Goal: Information Seeking & Learning: Learn about a topic

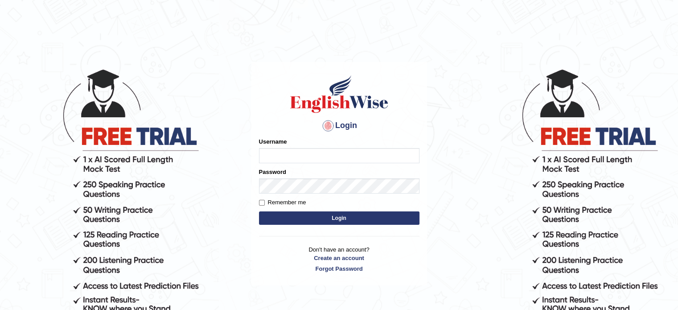
type input "Nigampatel"
click at [271, 218] on button "Login" at bounding box center [339, 217] width 161 height 13
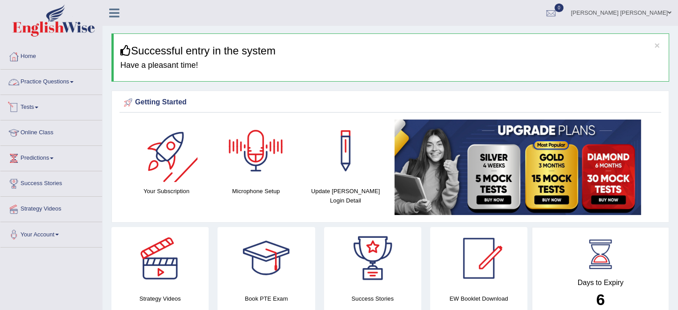
click at [62, 80] on link "Practice Questions" at bounding box center [51, 81] width 102 height 22
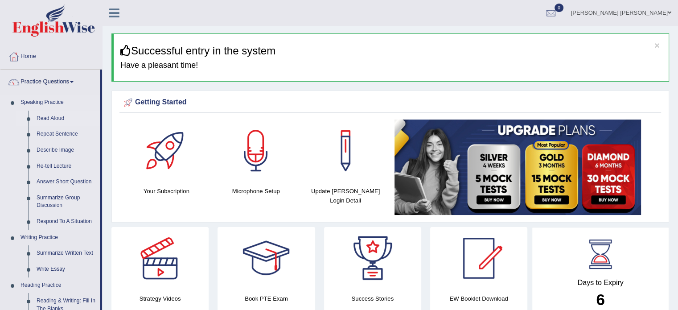
click at [43, 123] on link "Read Aloud" at bounding box center [66, 119] width 67 height 16
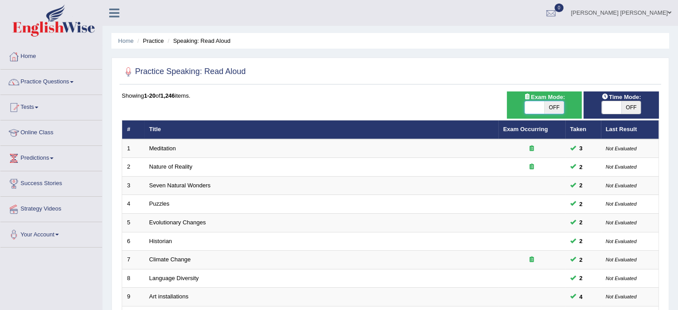
click at [539, 103] on span at bounding box center [535, 107] width 20 height 12
click at [533, 111] on span at bounding box center [535, 107] width 20 height 12
checkbox input "true"
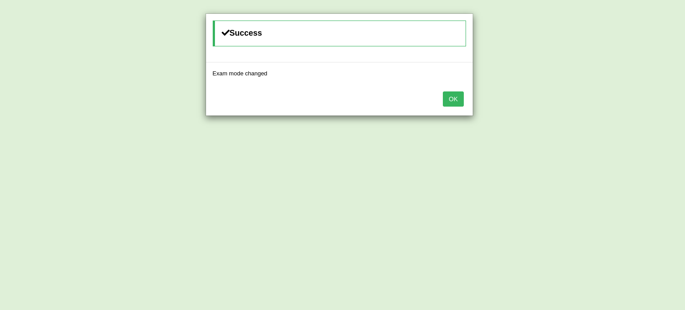
click at [447, 101] on button "OK" at bounding box center [453, 98] width 21 height 15
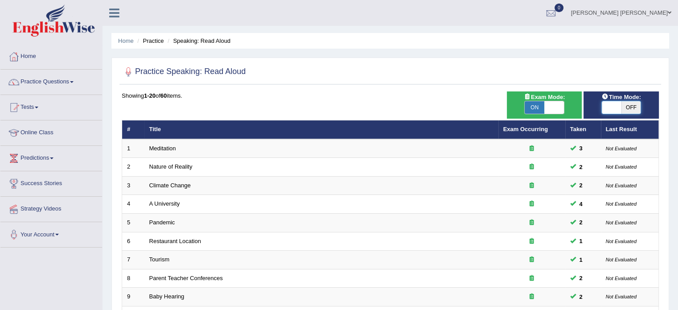
click at [612, 108] on span at bounding box center [612, 107] width 20 height 12
click at [609, 105] on span at bounding box center [612, 107] width 20 height 12
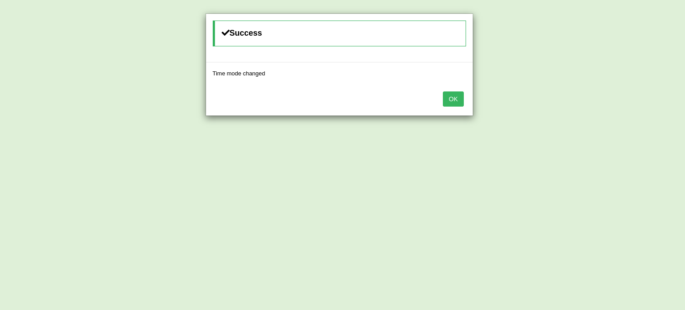
click at [458, 95] on button "OK" at bounding box center [453, 98] width 21 height 15
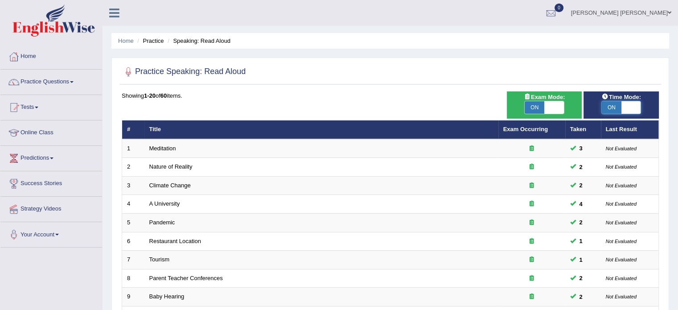
click at [630, 103] on span at bounding box center [632, 107] width 20 height 12
checkbox input "false"
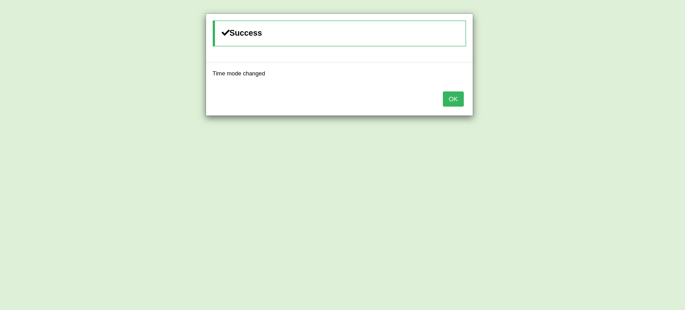
click at [456, 97] on button "OK" at bounding box center [453, 98] width 21 height 15
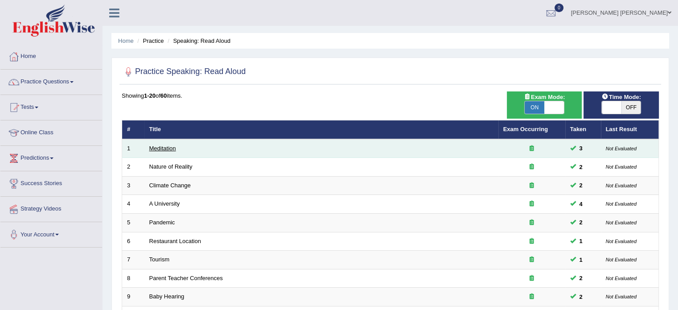
click at [159, 148] on link "Meditation" at bounding box center [162, 148] width 27 height 7
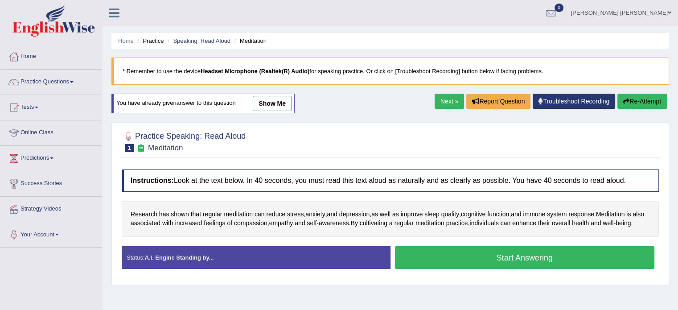
click at [409, 269] on button "Start Answering" at bounding box center [525, 257] width 260 height 23
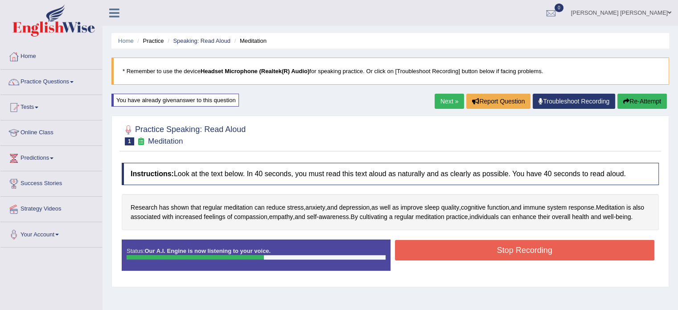
click at [419, 259] on button "Stop Recording" at bounding box center [525, 250] width 260 height 21
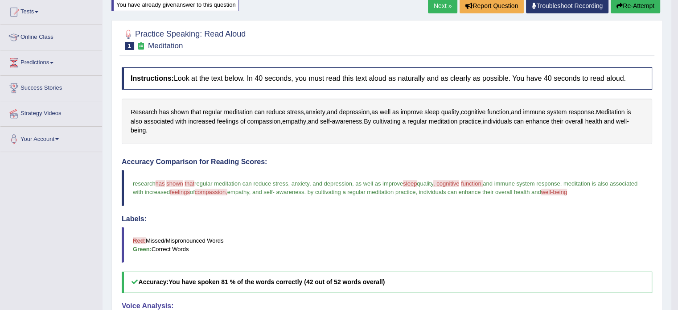
scroll to position [71, 0]
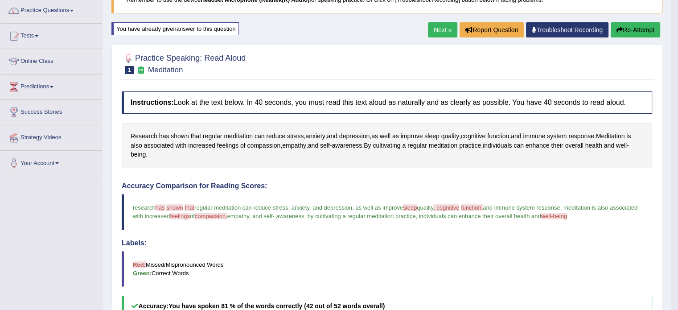
click at [644, 25] on button "Re-Attempt" at bounding box center [635, 29] width 49 height 15
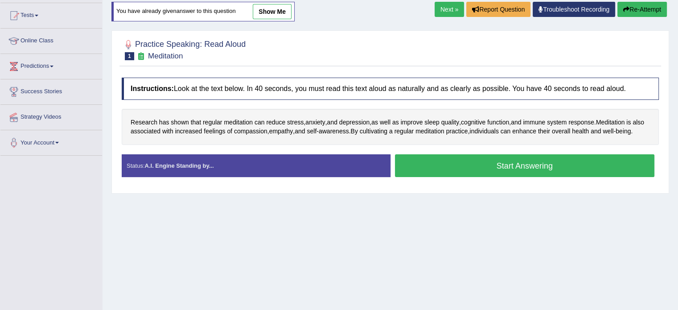
scroll to position [92, 0]
click at [490, 168] on button "Start Answering" at bounding box center [525, 165] width 260 height 23
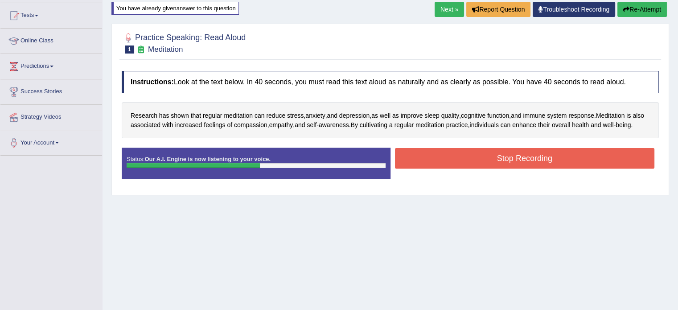
click at [490, 168] on button "Stop Recording" at bounding box center [525, 158] width 260 height 21
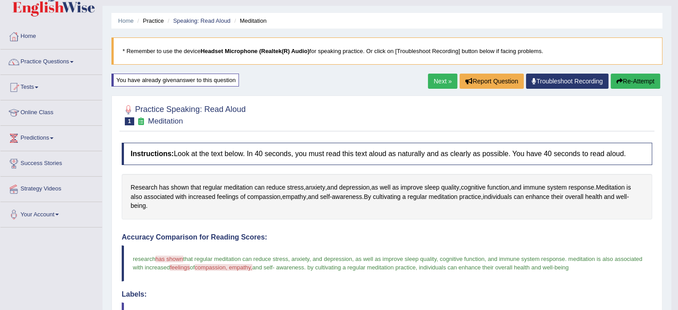
scroll to position [0, 0]
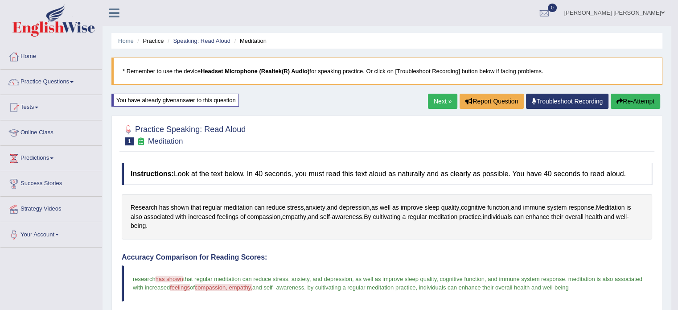
click at [448, 101] on link "Next »" at bounding box center [442, 101] width 29 height 15
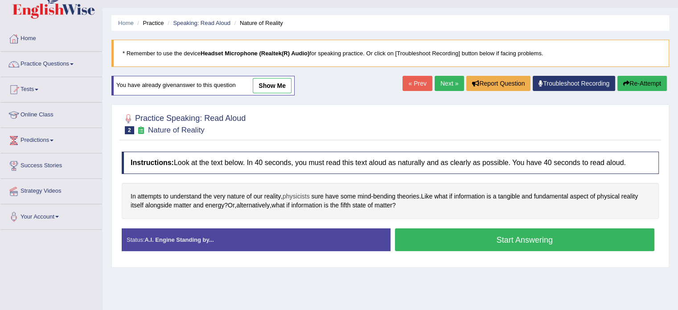
click at [305, 196] on span "physicists" at bounding box center [296, 196] width 27 height 9
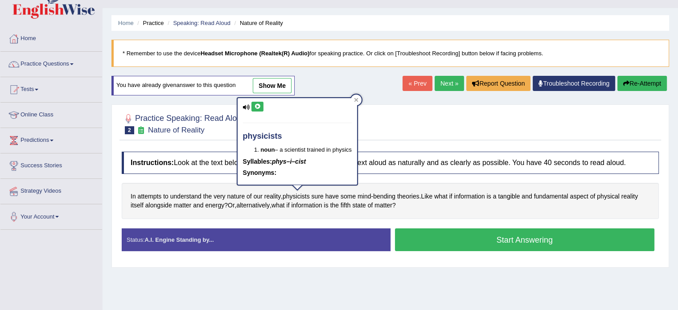
click at [255, 106] on icon at bounding box center [257, 106] width 7 height 5
click at [355, 98] on div at bounding box center [356, 100] width 11 height 11
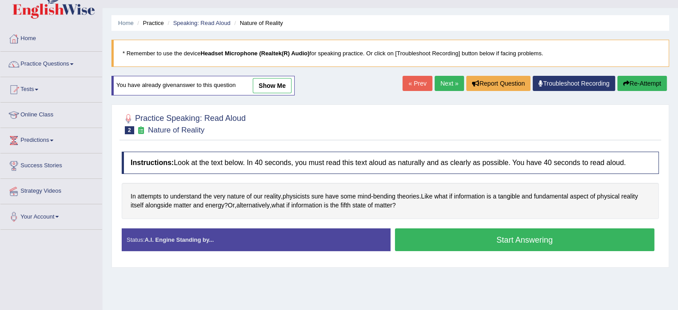
click at [447, 248] on button "Start Answering" at bounding box center [525, 239] width 260 height 23
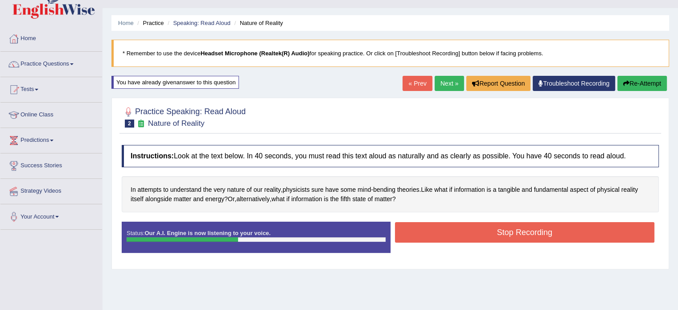
click at [453, 228] on button "Stop Recording" at bounding box center [525, 232] width 260 height 21
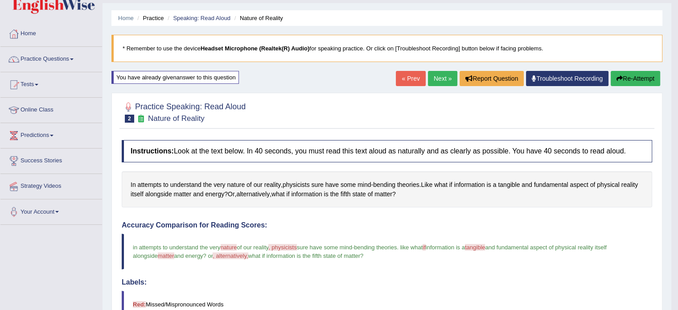
scroll to position [18, 0]
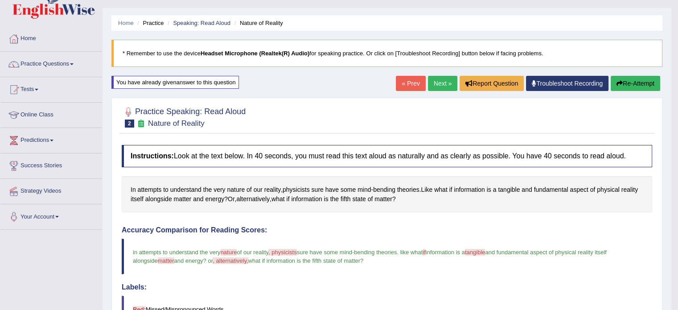
click at [429, 82] on link "Next »" at bounding box center [442, 83] width 29 height 15
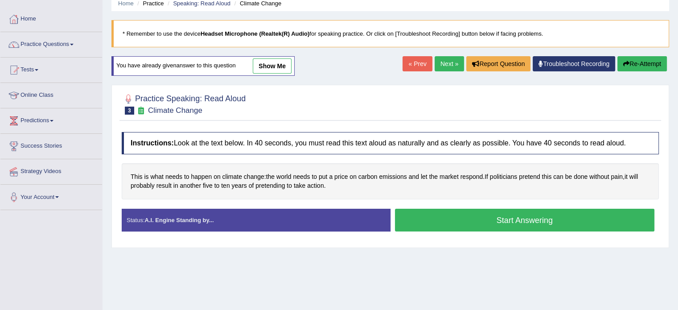
scroll to position [58, 0]
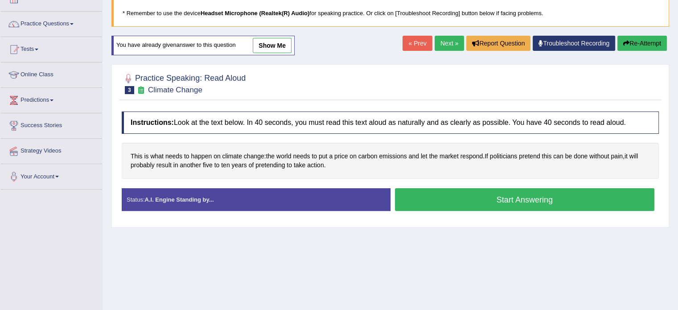
click at [422, 191] on button "Start Answering" at bounding box center [525, 199] width 260 height 23
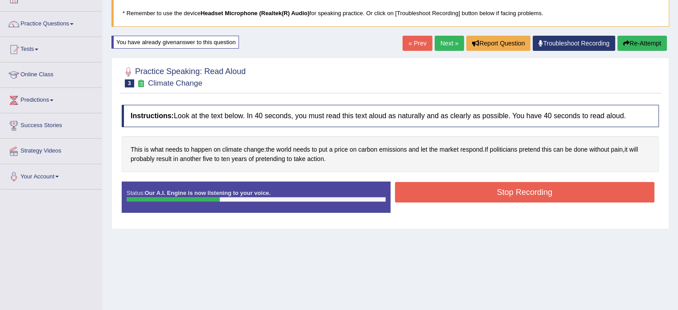
click at [422, 191] on button "Stop Recording" at bounding box center [525, 192] width 260 height 21
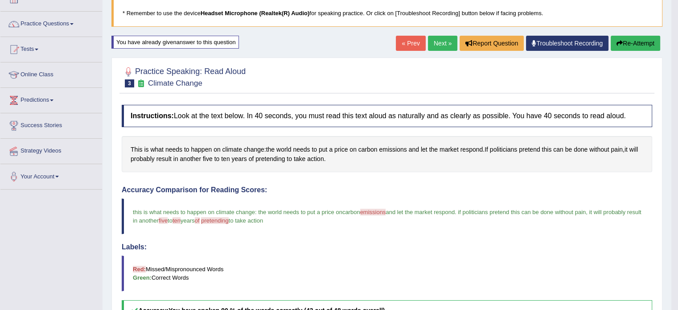
click at [621, 50] on div "« Prev Next » Report Question Troubleshoot Recording Re-Attempt" at bounding box center [529, 44] width 267 height 17
click at [620, 48] on button "Re-Attempt" at bounding box center [635, 43] width 49 height 15
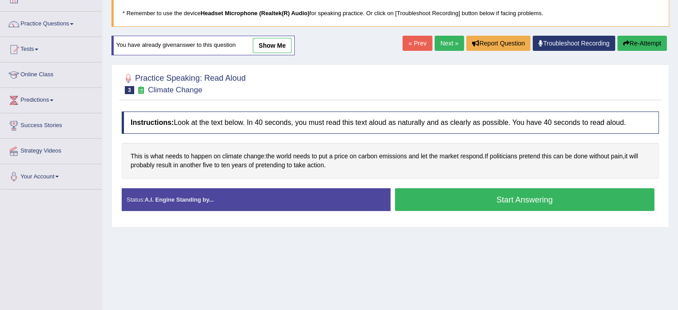
scroll to position [58, 0]
click at [519, 195] on button "Start Answering" at bounding box center [525, 199] width 260 height 23
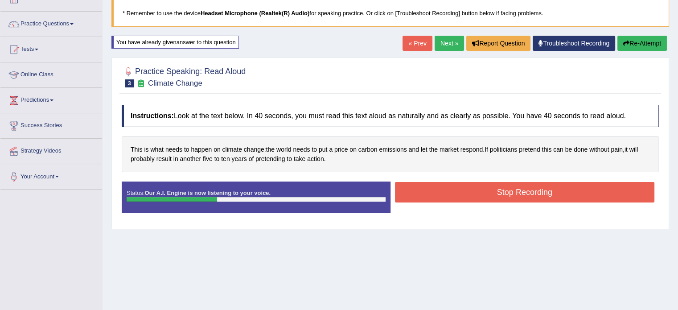
click at [519, 195] on button "Stop Recording" at bounding box center [525, 192] width 260 height 21
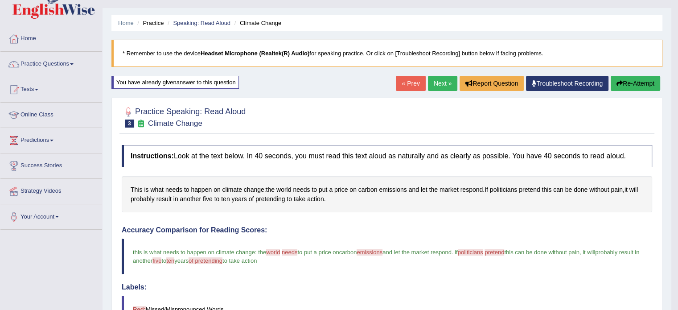
scroll to position [0, 0]
